Goal: Submit feedback/report problem

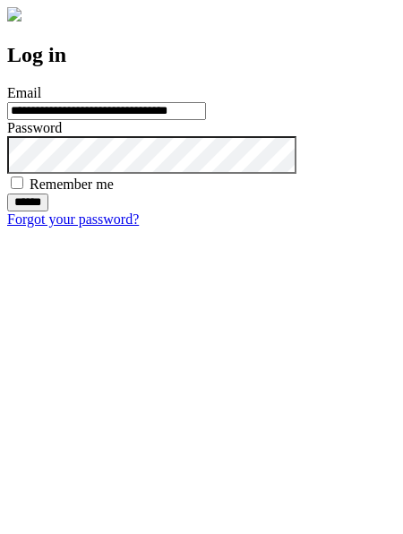
type input "**********"
click at [48, 211] on input "******" at bounding box center [27, 202] width 41 height 18
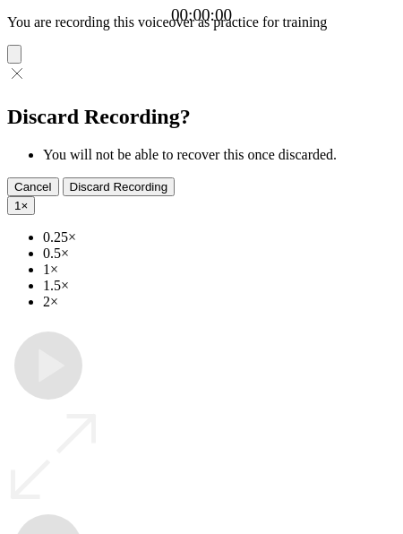
type input "**********"
